Goal: Information Seeking & Learning: Learn about a topic

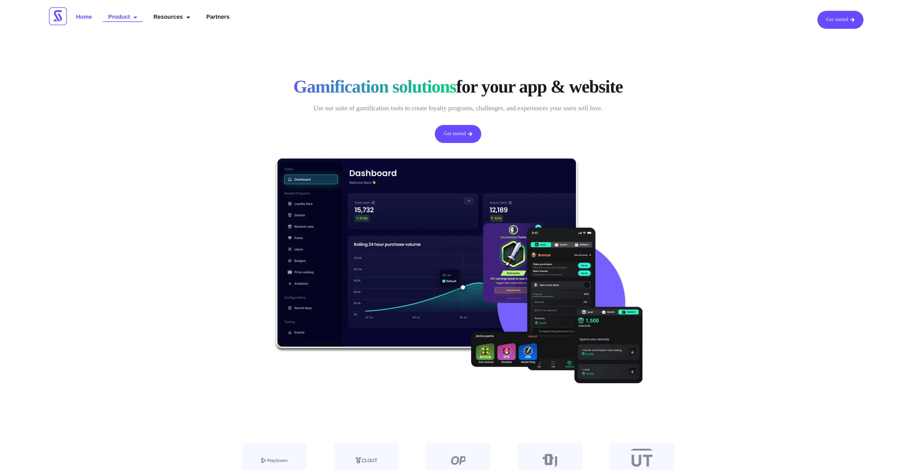
click at [118, 13] on link "Product" at bounding box center [123, 17] width 40 height 13
click at [124, 36] on link "Loyalty Elements" at bounding box center [126, 32] width 47 height 12
click at [766, 214] on div "Gamification solutions for your app & website Use our suite of gamification too…" at bounding box center [458, 233] width 909 height 322
click at [188, 45] on link "API Documentation" at bounding box center [174, 45] width 53 height 12
click at [175, 47] on link "API Documentation" at bounding box center [174, 45] width 53 height 12
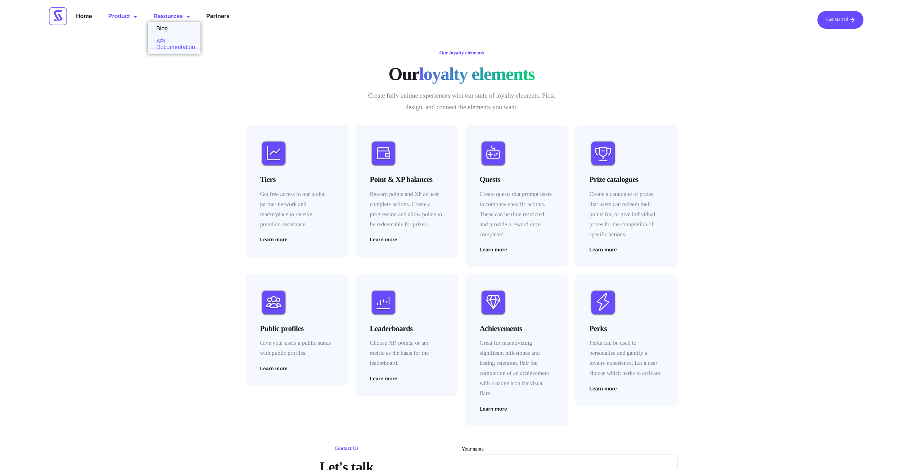
click at [181, 46] on link "API Documentation" at bounding box center [174, 45] width 53 height 12
click at [283, 161] on img at bounding box center [273, 153] width 27 height 27
click at [276, 243] on div "Tiers Get free access to our global partner network and marketplace to receive …" at bounding box center [297, 190] width 103 height 131
click at [279, 239] on span "Learn more" at bounding box center [273, 239] width 27 height 5
